Goal: Use online tool/utility: Utilize a website feature to perform a specific function

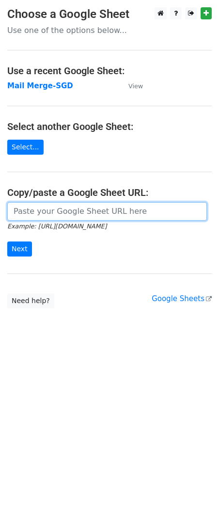
click at [54, 220] on input "url" at bounding box center [107, 211] width 200 height 18
paste input "https://docs.google.com/spreadsheets/d/1jNIuOAK9ubnB9XCiOiTZWoruZzbXrSiWjAIvgOd…"
type input "https://docs.google.com/spreadsheets/d/1jNIuOAK9ubnB9XCiOiTZWoruZzbXrSiWjAIvgOd…"
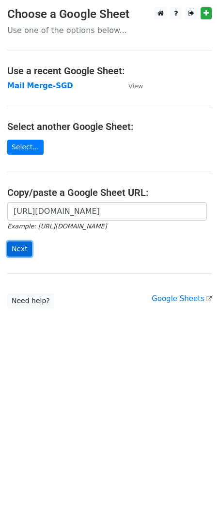
click at [17, 248] on input "Next" at bounding box center [19, 248] width 25 height 15
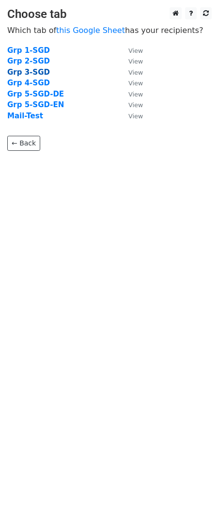
click at [27, 74] on strong "Grp 3-SGD" at bounding box center [28, 72] width 43 height 9
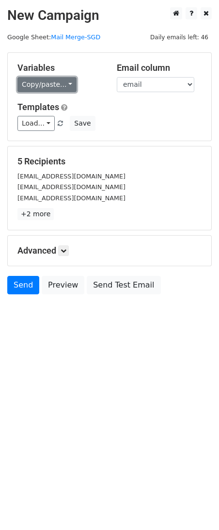
click at [52, 90] on link "Copy/paste..." at bounding box center [46, 84] width 59 height 15
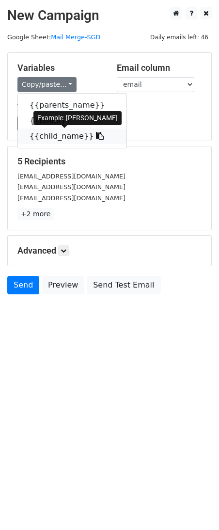
click at [53, 141] on link "{{child_name}}" at bounding box center [72, 136] width 109 height 16
